Goal: Task Accomplishment & Management: Use online tool/utility

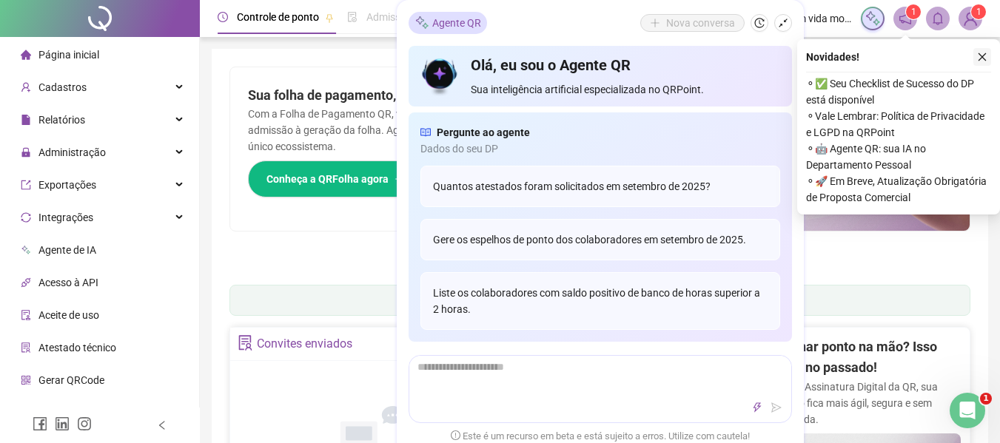
click at [984, 56] on icon "close" at bounding box center [982, 57] width 10 height 10
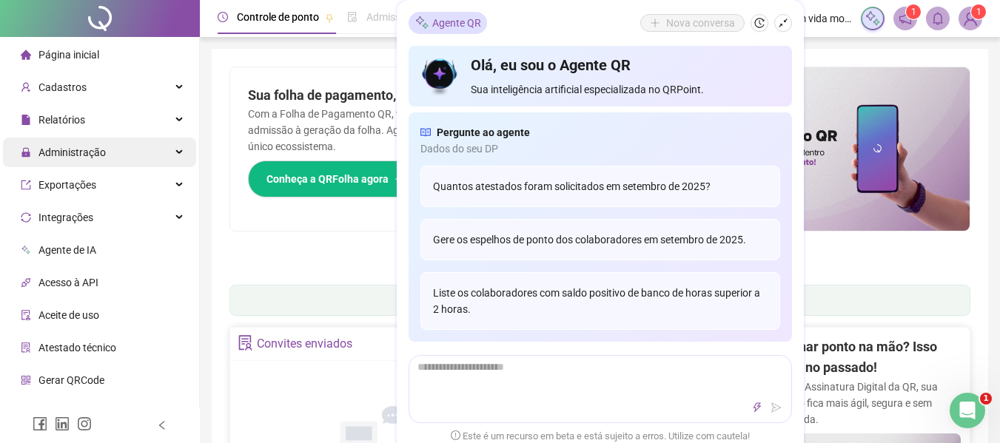
click at [70, 158] on span "Administração" at bounding box center [71, 153] width 67 height 12
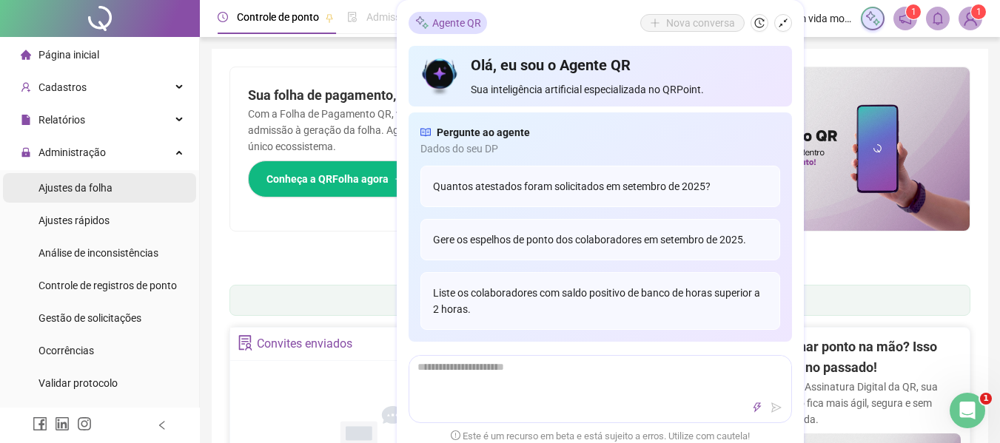
click at [86, 185] on span "Ajustes da folha" at bounding box center [75, 188] width 74 height 12
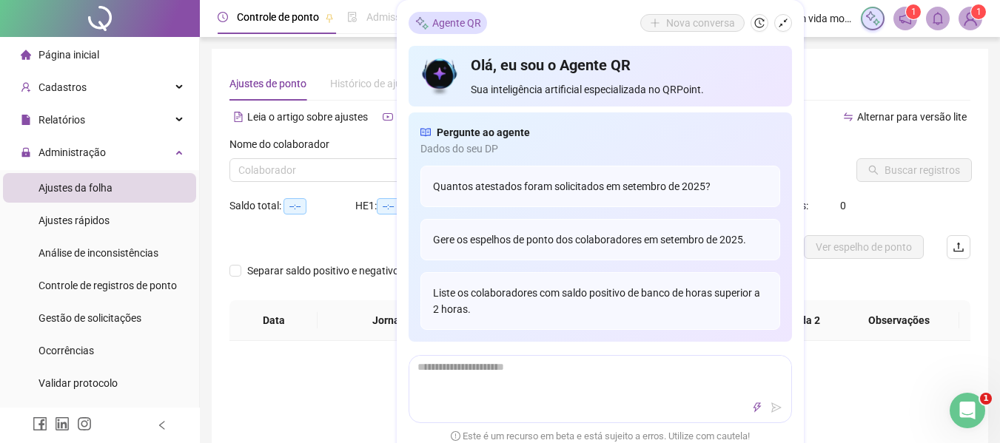
type input "**********"
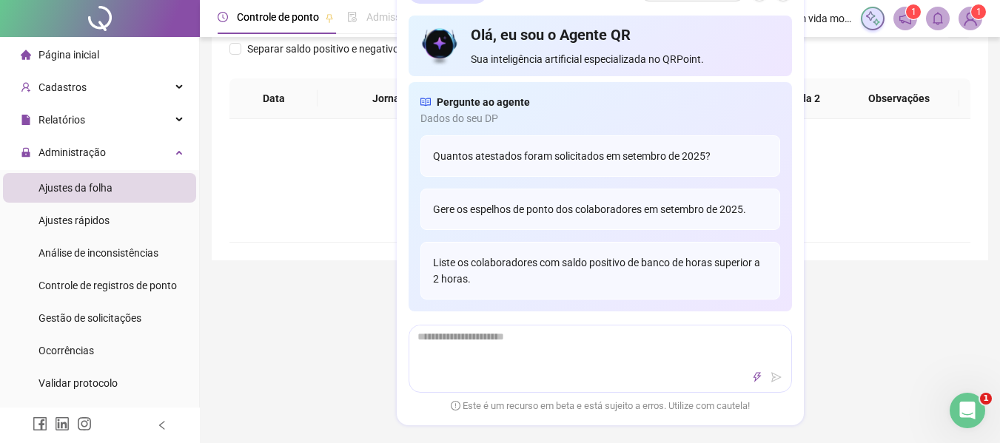
click at [332, 375] on div "**********" at bounding box center [600, 279] width 800 height 1002
click at [412, 35] on div "Olá, eu sou o Agente QR Sua inteligência artificial especializada no QRPoint." at bounding box center [600, 46] width 383 height 61
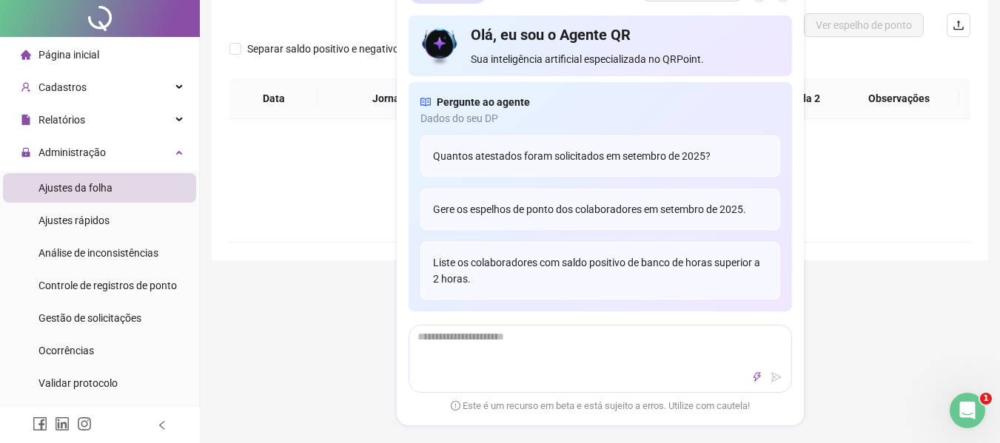
scroll to position [0, 0]
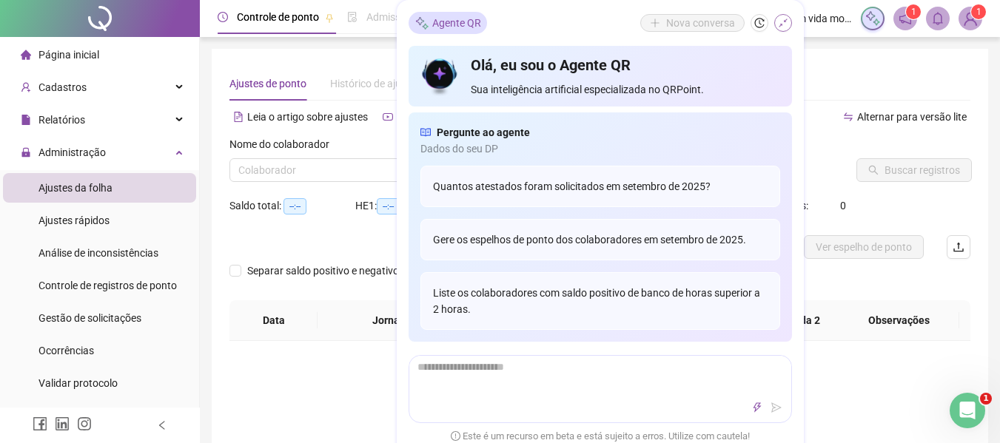
click at [784, 21] on icon "shrink" at bounding box center [783, 23] width 9 height 9
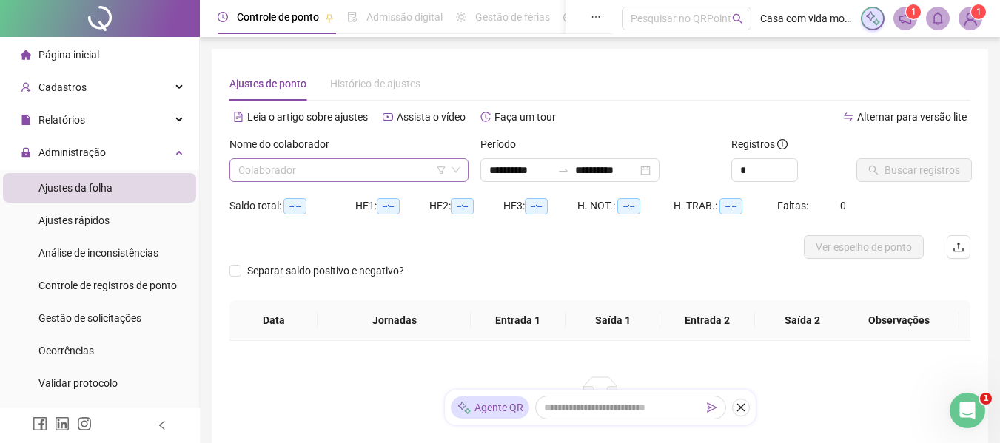
click at [304, 169] on input "search" at bounding box center [342, 170] width 208 height 22
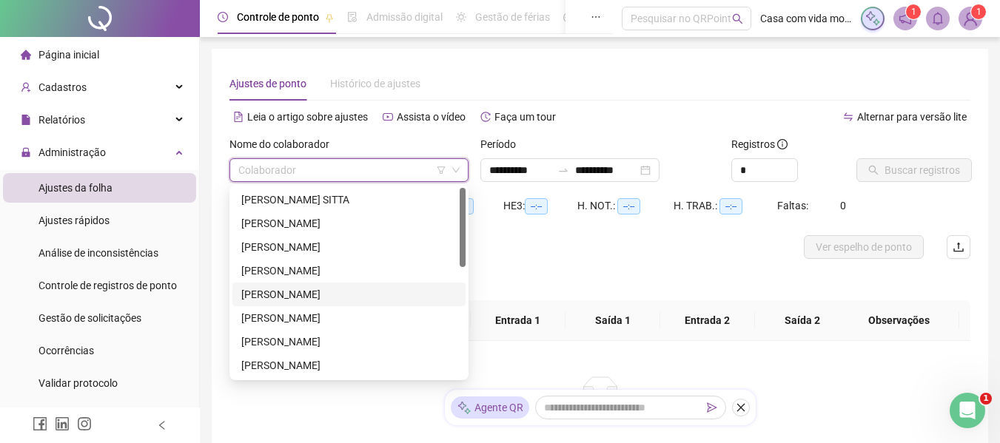
click at [306, 289] on div "[PERSON_NAME]" at bounding box center [348, 295] width 215 height 16
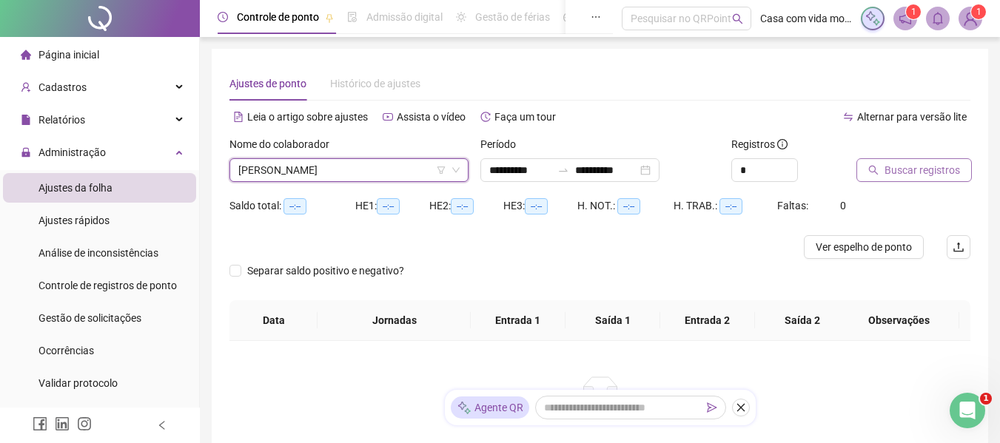
click at [907, 167] on span "Buscar registros" at bounding box center [923, 170] width 76 height 16
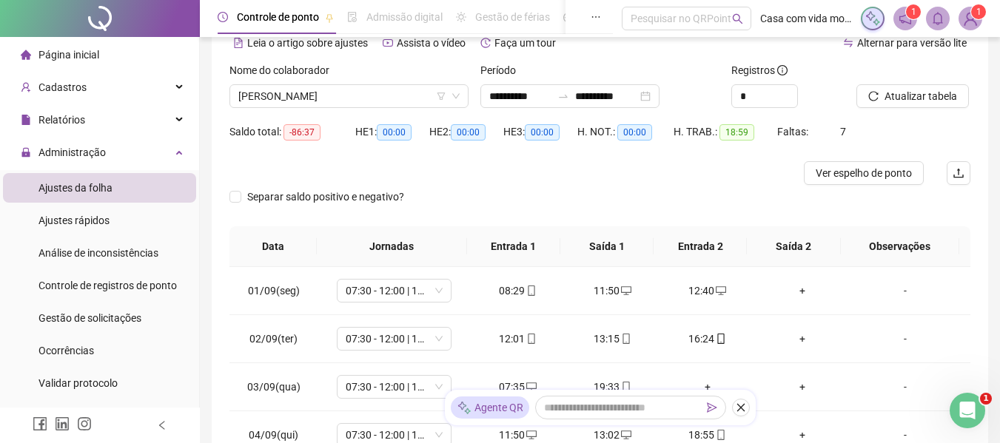
scroll to position [222, 0]
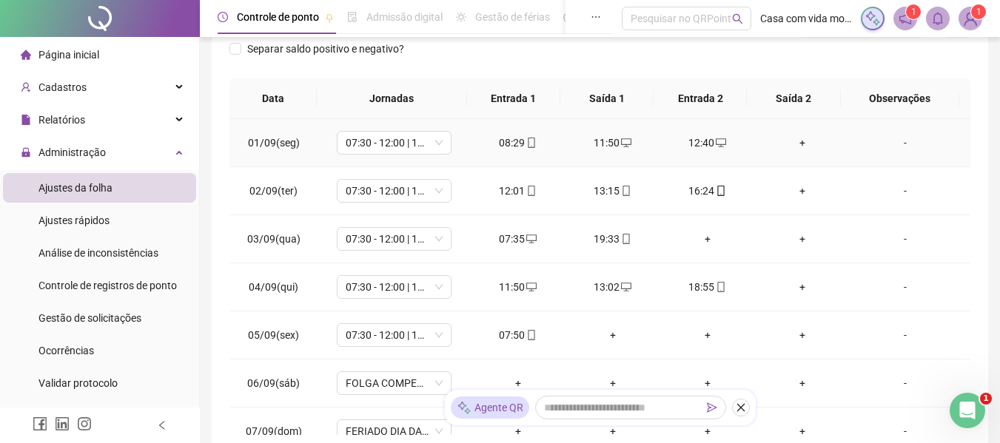
click at [791, 141] on div "+" at bounding box center [802, 143] width 71 height 16
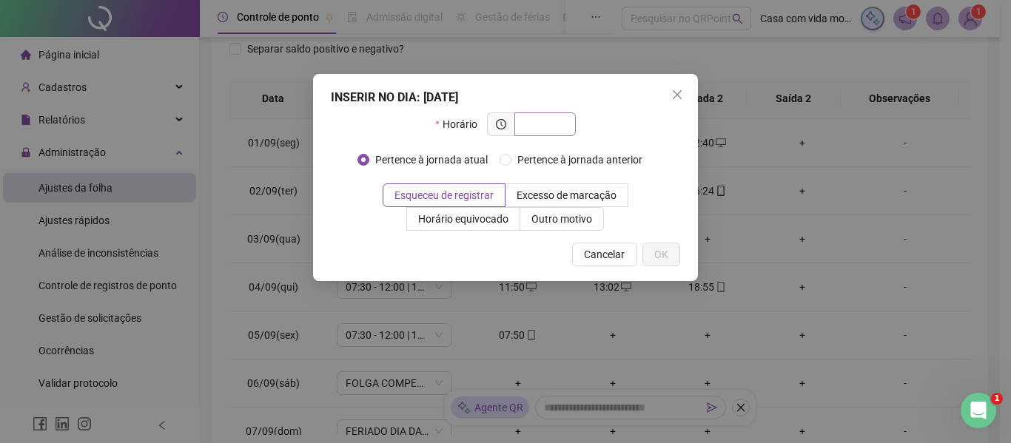
click at [560, 128] on input "text" at bounding box center [543, 124] width 41 height 16
type input "*****"
click at [661, 248] on span "OK" at bounding box center [661, 255] width 14 height 16
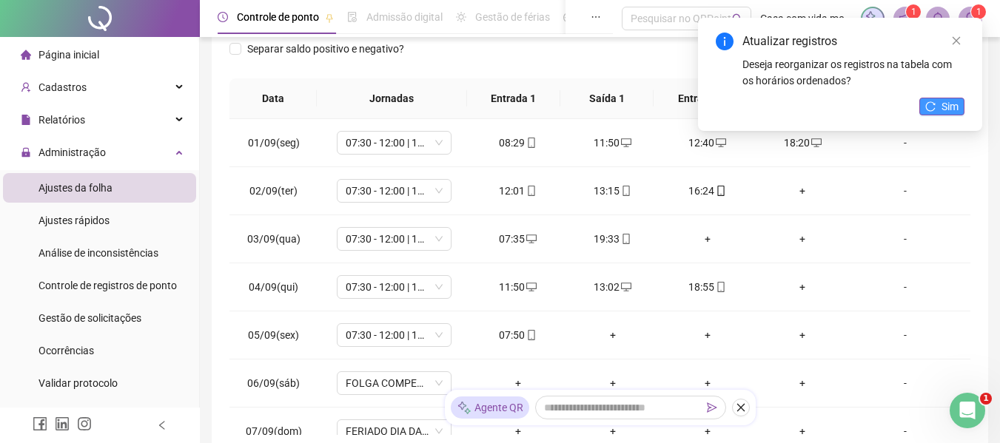
click at [951, 107] on span "Sim" at bounding box center [950, 106] width 17 height 16
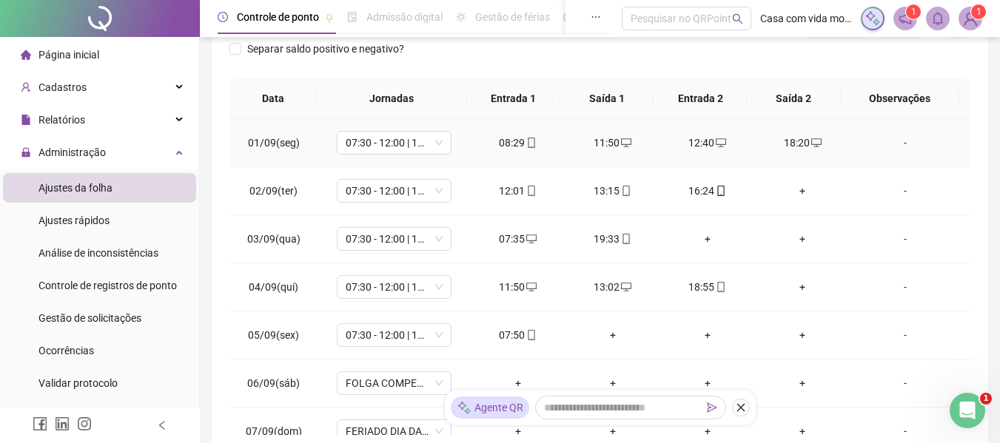
scroll to position [74, 0]
